Goal: Task Accomplishment & Management: Complete application form

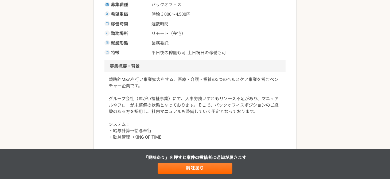
scroll to position [133, 0]
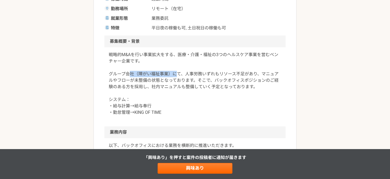
drag, startPoint x: 130, startPoint y: 75, endPoint x: 232, endPoint y: 74, distance: 102.0
click at [231, 74] on p "戦略的M&Aを行い事業拡大をする、医療・介護・福祉の3つのヘルスケア事業を営むベンチャー企業です。 グループ会社（障がい福祉事業）にて、人事労務いずれもリソー…" at bounding box center [195, 84] width 172 height 64
click at [232, 74] on p "戦略的M&Aを行い事業拡大をする、医療・介護・福祉の3つのヘルスケア事業を営むベンチャー企業です。 グループ会社（障がい福祉事業）にて、人事労務いずれもリソー…" at bounding box center [195, 84] width 172 height 64
click at [113, 68] on p "戦略的M&Aを行い事業拡大をする、医療・介護・福祉の3つのヘルスケア事業を営むベンチャー企業です。 グループ会社（障がい福祉事業）にて、人事労務いずれもリソー…" at bounding box center [195, 84] width 172 height 64
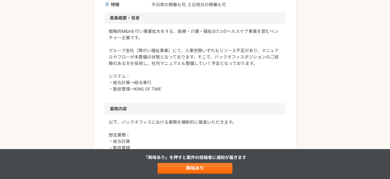
scroll to position [214, 0]
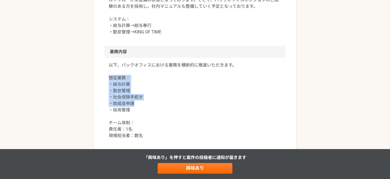
drag, startPoint x: 113, startPoint y: 85, endPoint x: 144, endPoint y: 104, distance: 36.1
click at [143, 104] on div "以下、バックオフィスにおける業務を横断的に推進いただきます。 想定業務： ・給与計算 ・勤怠管理 ・社会保険手続き ・助成金申請 ・採用管理 チーム体制： 責…" at bounding box center [194, 104] width 181 height 92
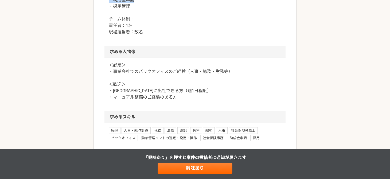
scroll to position [320, 0]
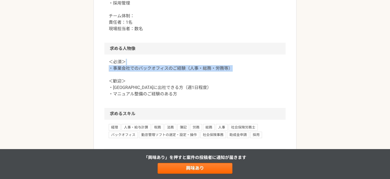
drag, startPoint x: 228, startPoint y: 66, endPoint x: 171, endPoint y: 62, distance: 57.0
click at [172, 62] on p "＜必須＞ ・事業会社でのバックオフィスのご経験（人事・総務・労務等） ＜歓迎＞ ・[GEOGRAPHIC_DATA]に出社できる方（週1日程度） ・マニュアル…" at bounding box center [195, 78] width 172 height 38
click at [163, 62] on p "＜必須＞ ・事業会社でのバックオフィスのご経験（人事・総務・労務等） ＜歓迎＞ ・[GEOGRAPHIC_DATA]に出社できる方（週1日程度） ・マニュアル…" at bounding box center [195, 78] width 172 height 38
drag, startPoint x: 106, startPoint y: 65, endPoint x: 205, endPoint y: 70, distance: 99.1
click at [201, 70] on div "＜必須＞ ・事業会社でのバックオフィスのご経験（人事・総務・労務等） ＜歓迎＞ ・[GEOGRAPHIC_DATA]に出社できる方（週1日程度） ・マニュアル…" at bounding box center [194, 80] width 181 height 53
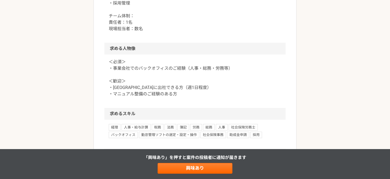
click at [209, 70] on p "＜必須＞ ・事業会社でのバックオフィスのご経験（人事・総務・労務等） ＜歓迎＞ ・[GEOGRAPHIC_DATA]に出社できる方（週1日程度） ・マニュアル…" at bounding box center [195, 78] width 172 height 38
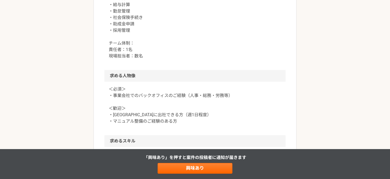
scroll to position [267, 0]
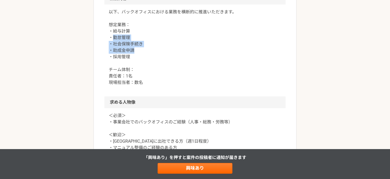
drag, startPoint x: 111, startPoint y: 37, endPoint x: 160, endPoint y: 50, distance: 51.3
click at [160, 50] on p "以下、バックオフィスにおける業務を横断的に推進いただきます。 想定業務： ・給与計算 ・勤怠管理 ・社会保険手続き ・助成金申請 ・採用管理 チーム体制： 責…" at bounding box center [195, 47] width 172 height 77
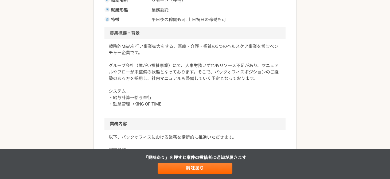
scroll to position [107, 0]
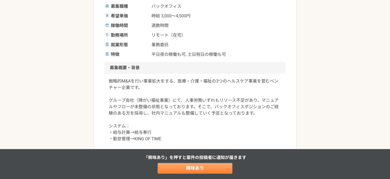
click at [198, 166] on link "興味あり" at bounding box center [194, 168] width 75 height 11
